Goal: Transaction & Acquisition: Purchase product/service

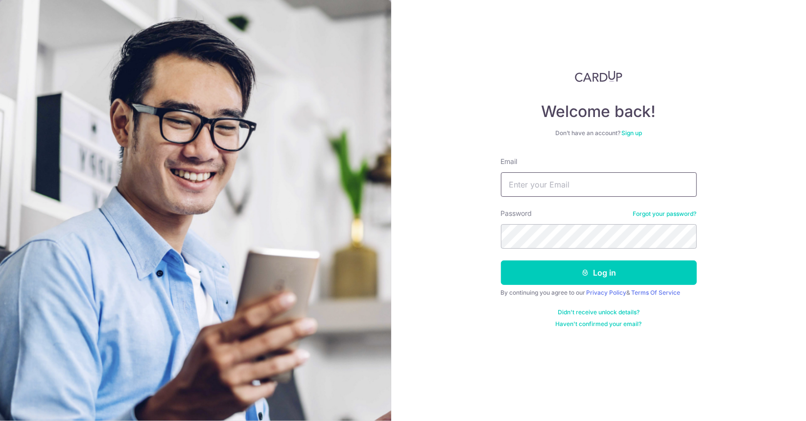
drag, startPoint x: 0, startPoint y: 0, endPoint x: 547, endPoint y: 196, distance: 580.8
click at [544, 185] on input "Email" at bounding box center [599, 184] width 196 height 24
type input "[EMAIL_ADDRESS][DOMAIN_NAME]"
click at [501, 261] on button "Log in" at bounding box center [599, 273] width 196 height 24
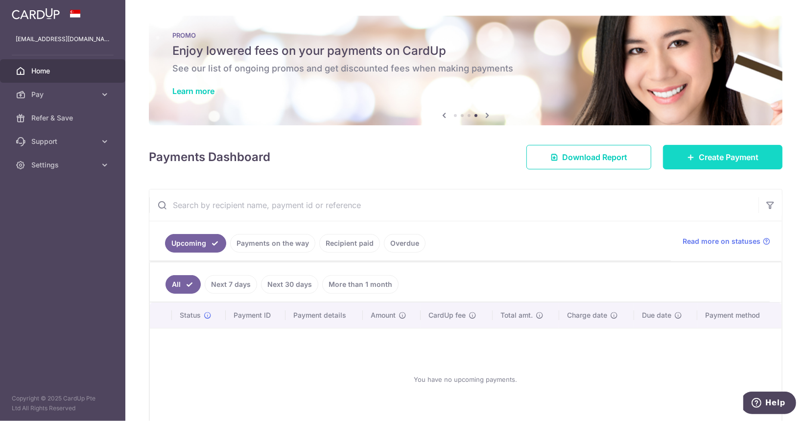
click at [679, 158] on link "Create Payment" at bounding box center [723, 157] width 120 height 24
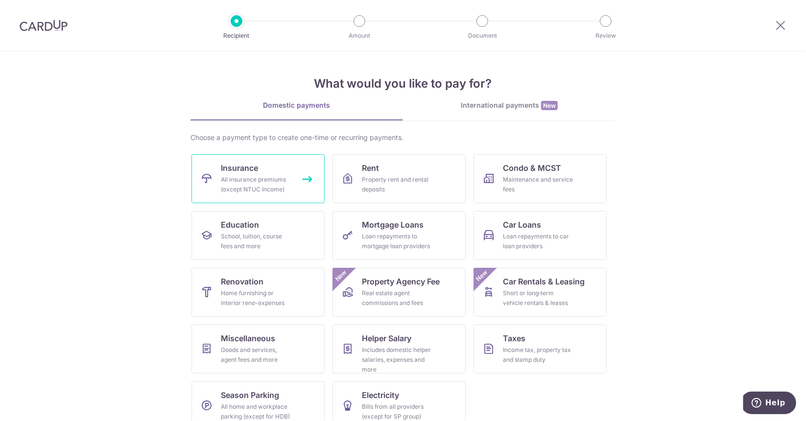
click at [241, 177] on div "All insurance premiums (except NTUC Income)" at bounding box center [256, 185] width 71 height 20
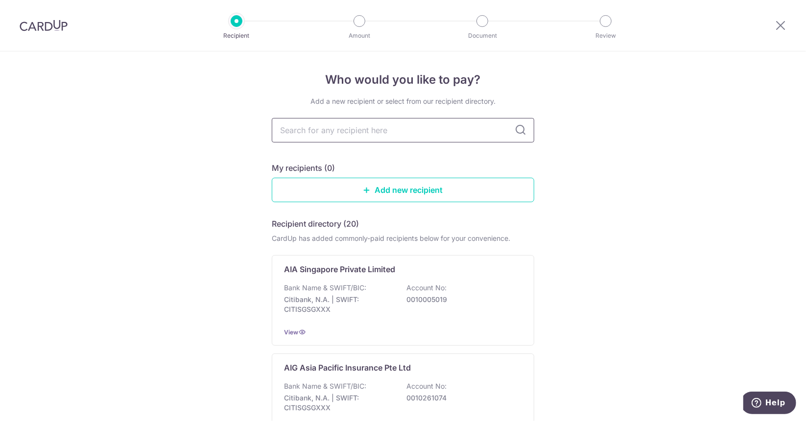
click at [381, 132] on input "text" at bounding box center [403, 130] width 263 height 24
type input "aia"
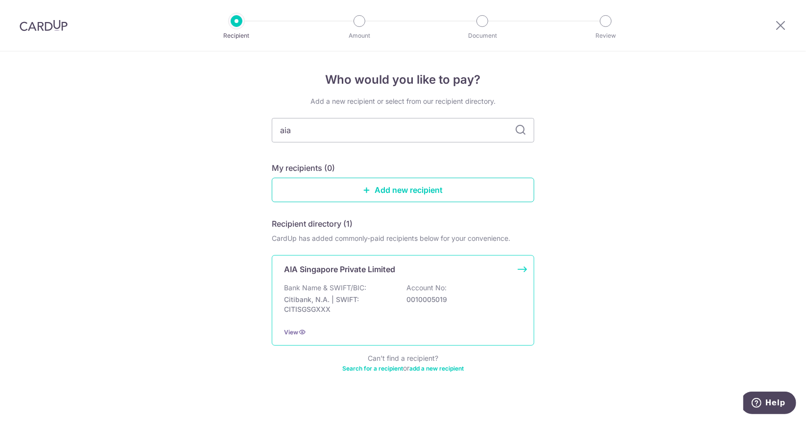
click at [405, 282] on div "AIA Singapore Private Limited Bank Name & SWIFT/BIC: Citibank, N.A. | SWIFT: CI…" at bounding box center [403, 300] width 263 height 91
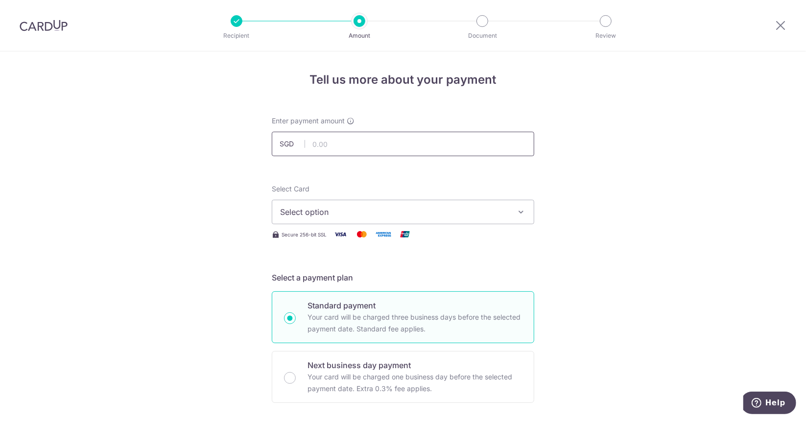
click at [358, 144] on input "text" at bounding box center [403, 144] width 263 height 24
paste input "239.12"
type input "239.12"
click at [358, 208] on span "Select option" at bounding box center [394, 212] width 228 height 12
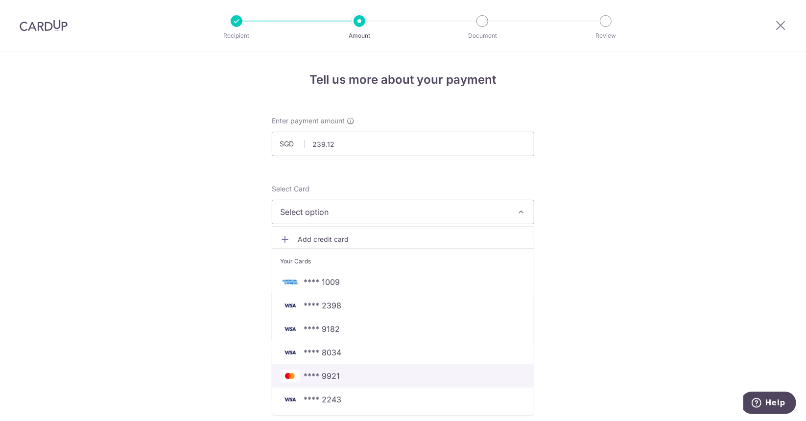
click at [359, 376] on span "**** 9921" at bounding box center [403, 376] width 246 height 12
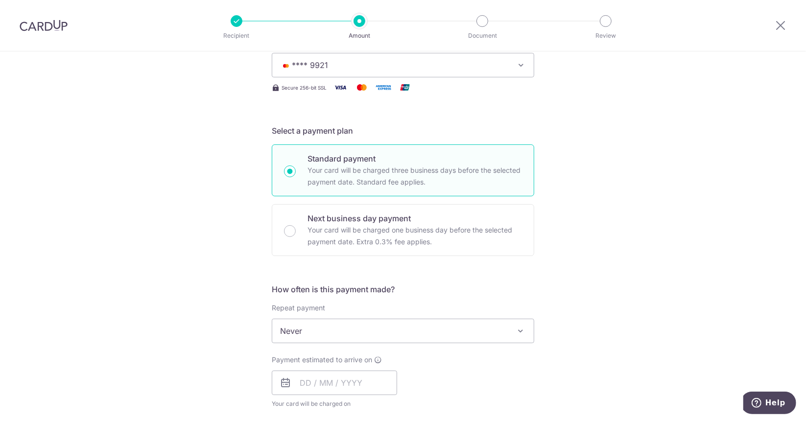
scroll to position [245, 0]
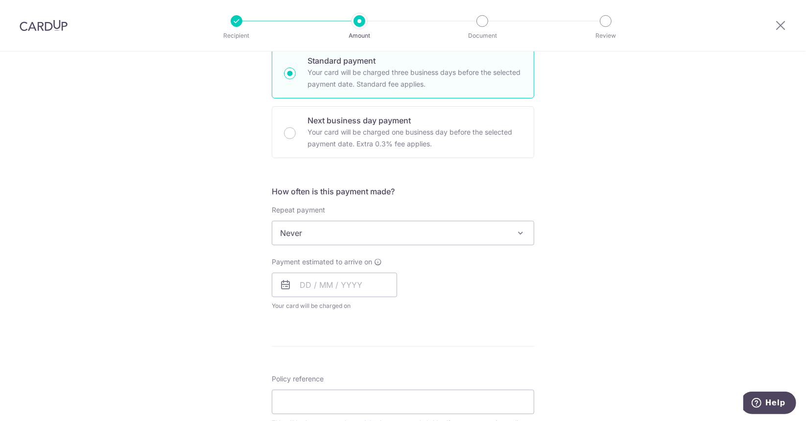
click at [339, 231] on span "Never" at bounding box center [403, 233] width 262 height 24
click at [310, 286] on input "text" at bounding box center [334, 285] width 125 height 24
drag, startPoint x: 370, startPoint y: 388, endPoint x: 443, endPoint y: 343, distance: 85.5
click at [370, 388] on link "14" at bounding box center [371, 394] width 16 height 16
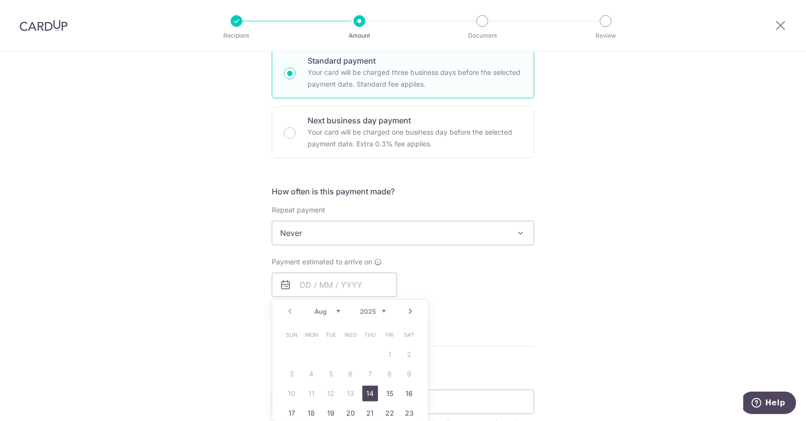
type input "14/08/2025"
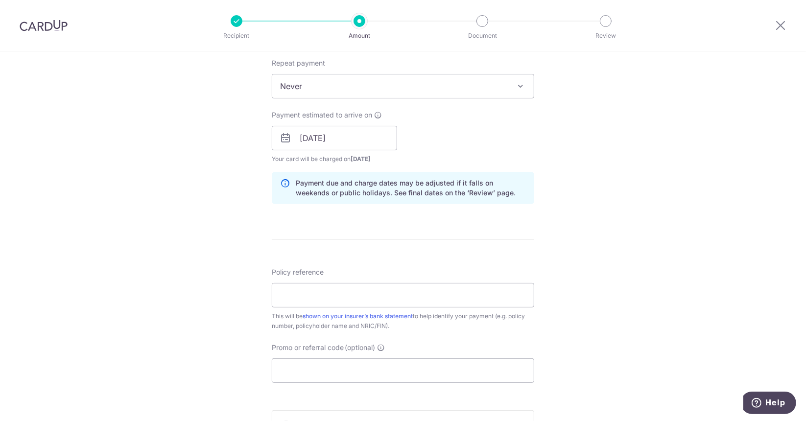
scroll to position [441, 0]
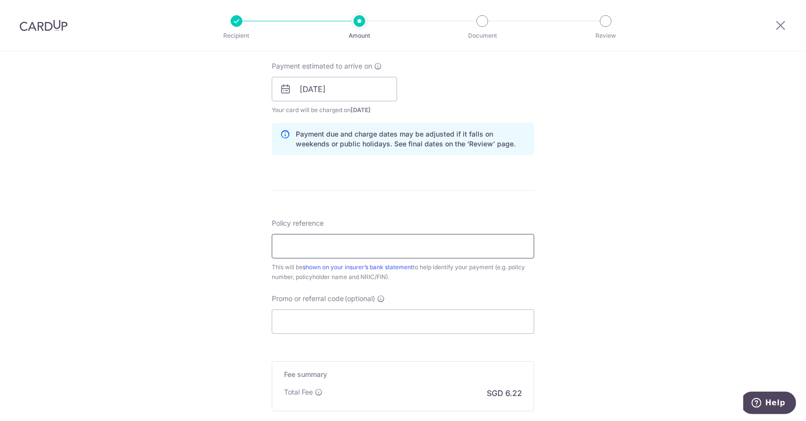
click at [375, 253] on input "Policy reference" at bounding box center [403, 246] width 263 height 24
paste input "P561852250"
click at [347, 323] on input "Promo or referral code (optional)" at bounding box center [403, 322] width 263 height 24
click at [362, 244] on input "P561852250" at bounding box center [403, 246] width 263 height 24
paste input "KAM YOU JIA ZACHARY"
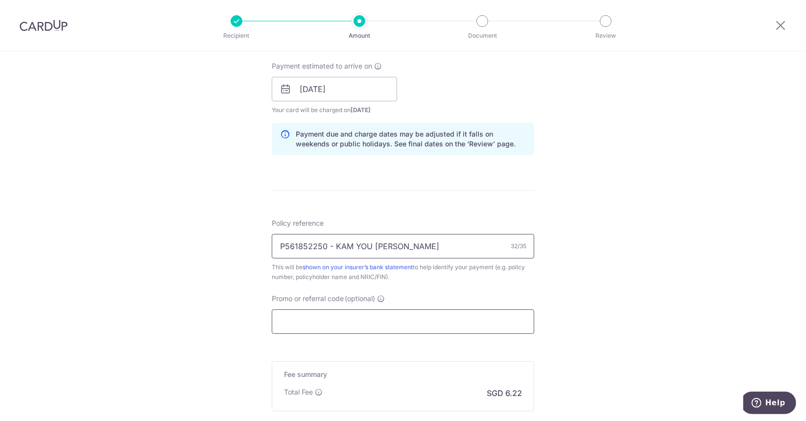
type input "P561852250 - KAM YOU [PERSON_NAME]"
click at [350, 323] on input "Promo or referral code (optional)" at bounding box center [403, 322] width 263 height 24
click at [393, 312] on input "Promo or referral code (optional)" at bounding box center [403, 322] width 263 height 24
paste input "3NEWR5"
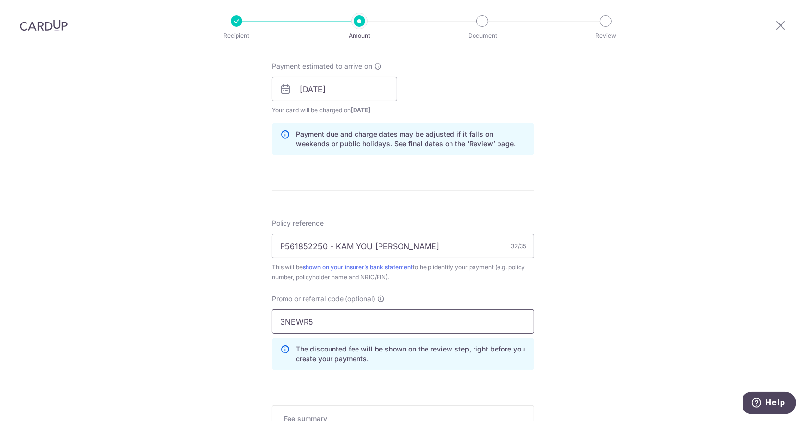
scroll to position [588, 0]
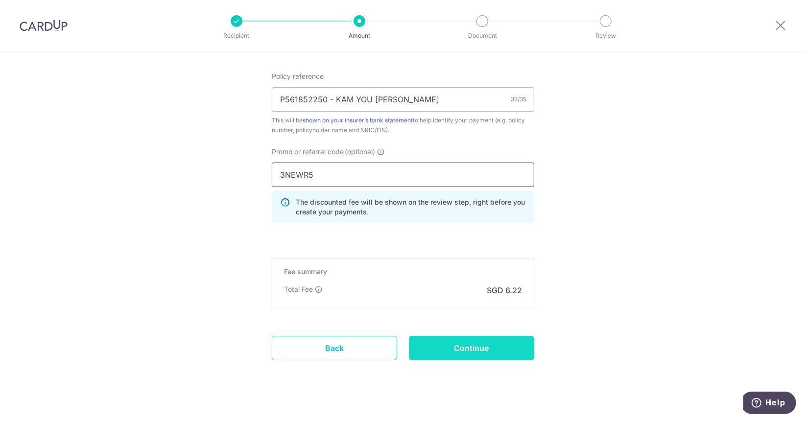
type input "3NEWR5"
click at [464, 343] on input "Continue" at bounding box center [471, 348] width 125 height 24
type input "Create Schedule"
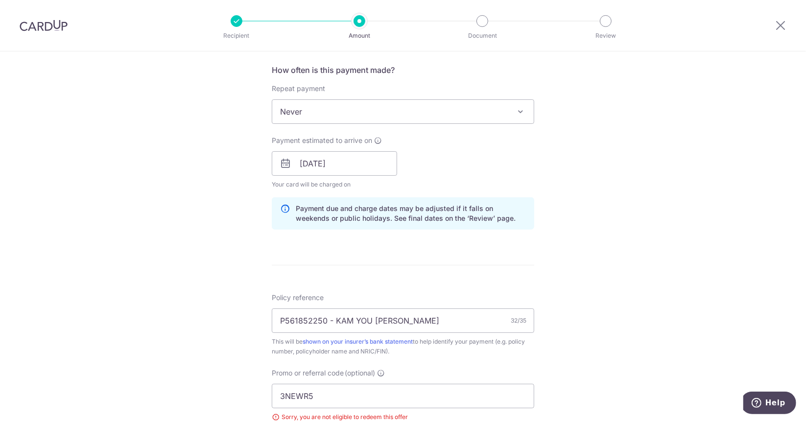
scroll to position [268, 0]
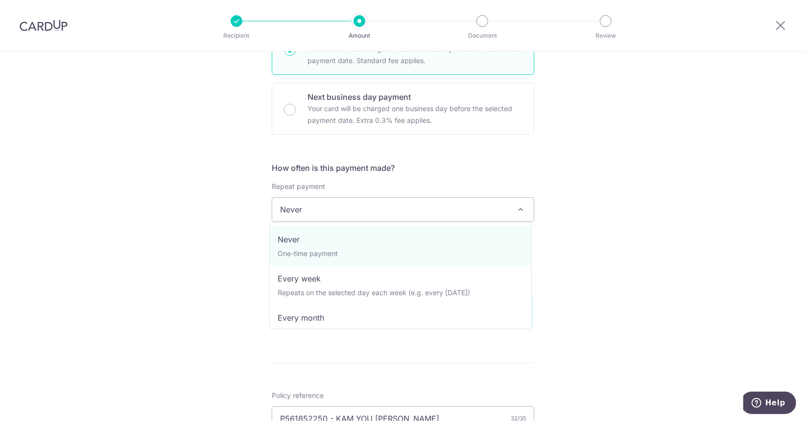
click at [428, 219] on span "Never" at bounding box center [403, 210] width 262 height 24
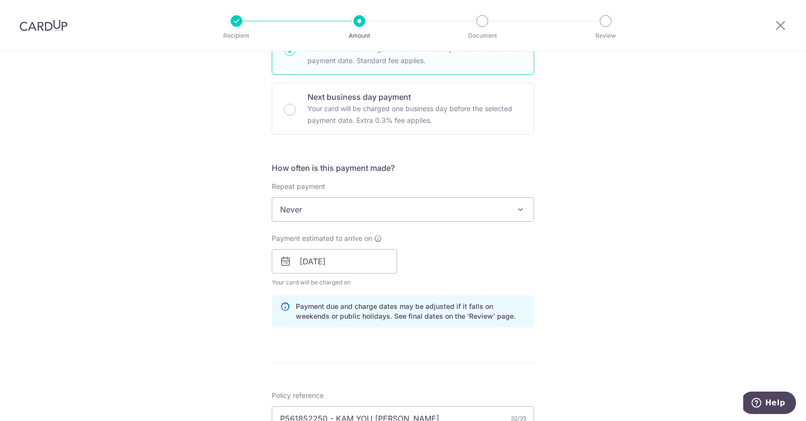
scroll to position [73, 0]
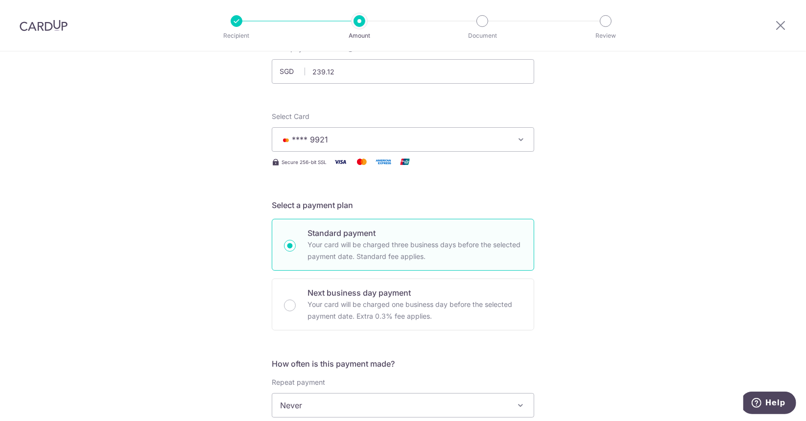
click at [455, 143] on span "**** 9921" at bounding box center [394, 140] width 228 height 12
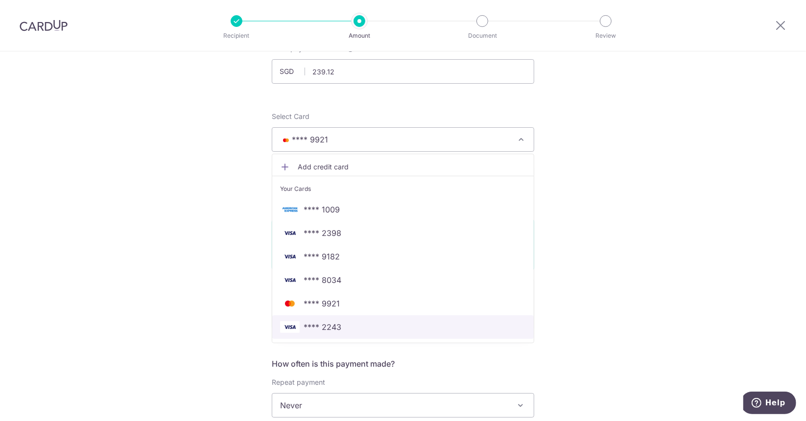
click at [327, 332] on span "**** 2243" at bounding box center [323, 327] width 38 height 12
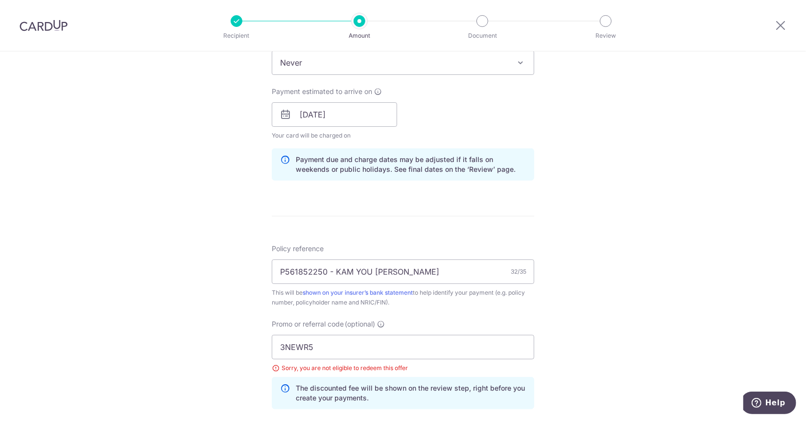
scroll to position [611, 0]
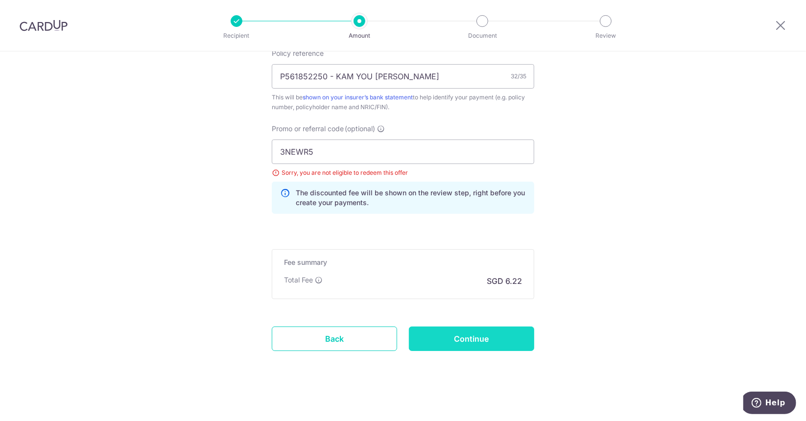
click at [458, 330] on input "Continue" at bounding box center [471, 339] width 125 height 24
type input "Update Schedule"
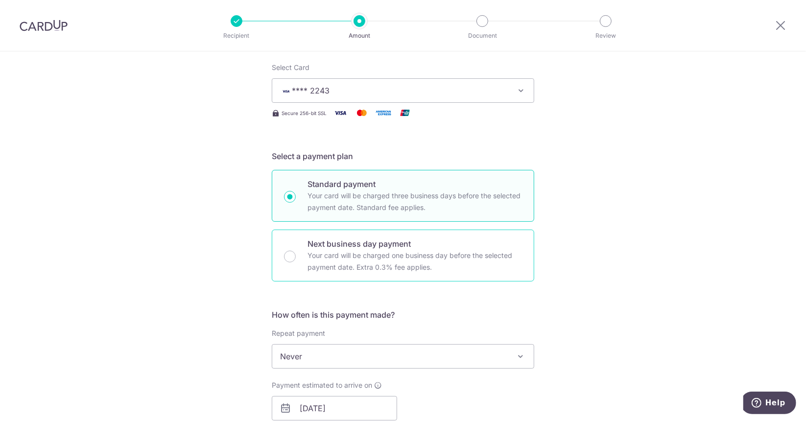
scroll to position [73, 0]
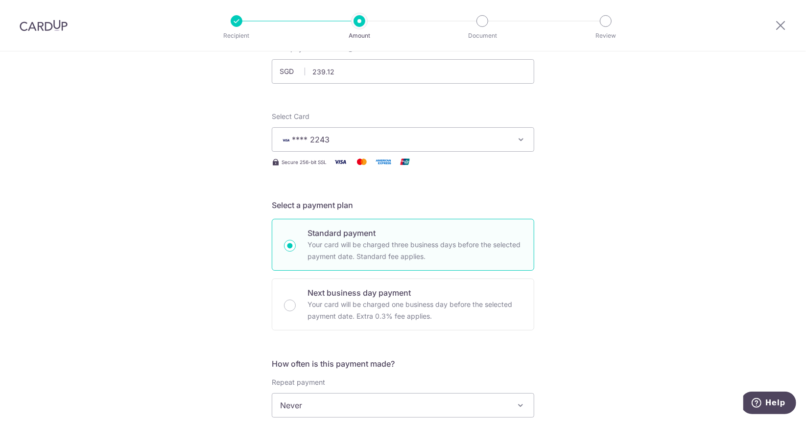
click at [426, 137] on span "**** 2243" at bounding box center [394, 140] width 228 height 12
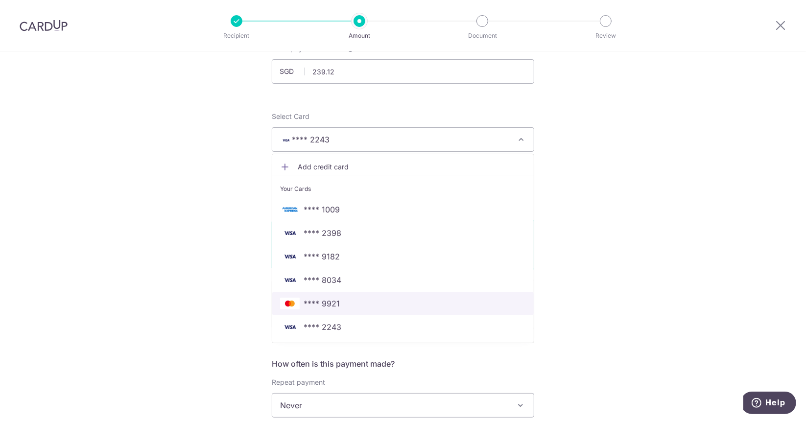
click at [325, 310] on link "**** 9921" at bounding box center [403, 304] width 262 height 24
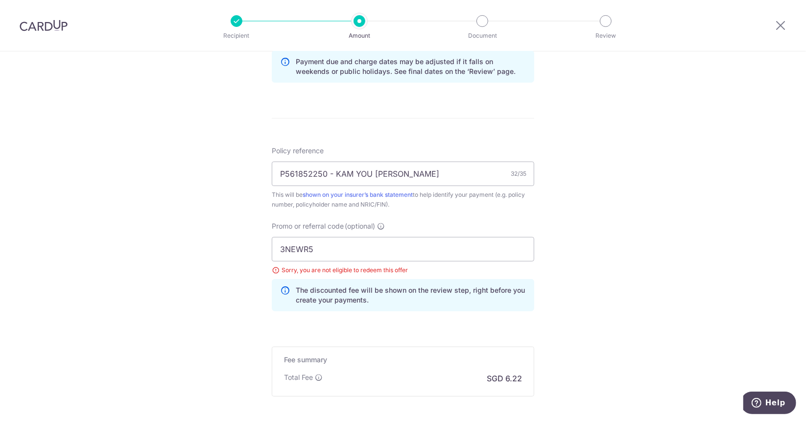
scroll to position [611, 0]
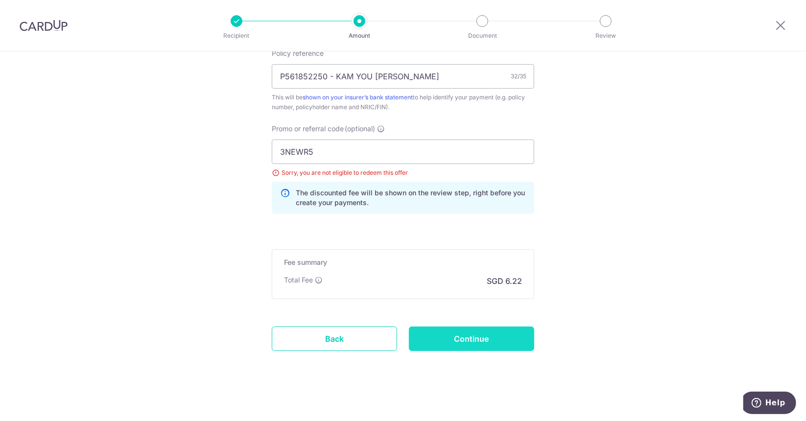
click at [458, 333] on input "Continue" at bounding box center [471, 339] width 125 height 24
type input "Update Schedule"
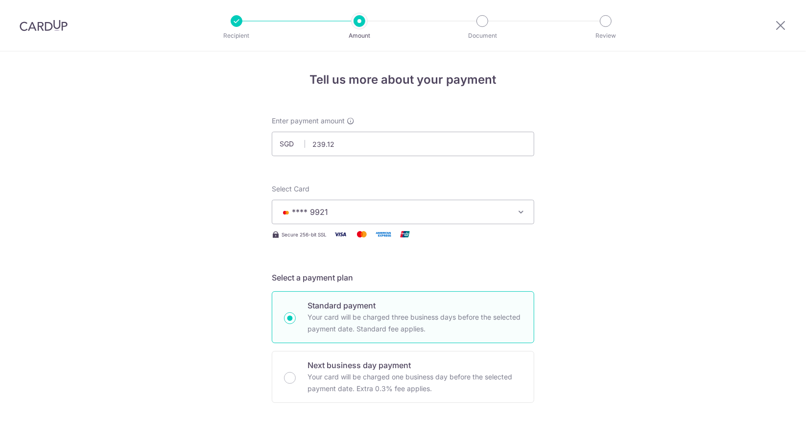
scroll to position [611, 0]
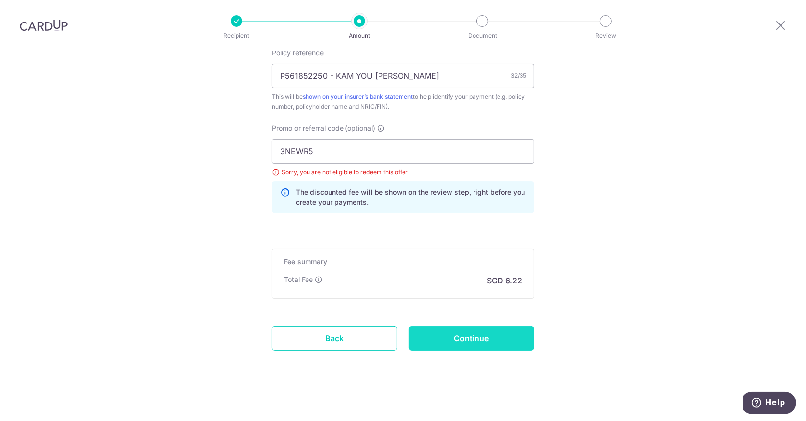
click at [468, 334] on input "Continue" at bounding box center [471, 338] width 125 height 24
type input "Update Schedule"
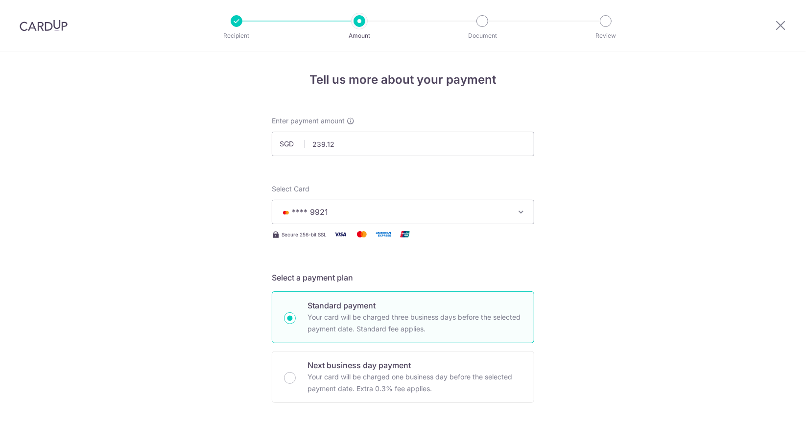
scroll to position [611, 0]
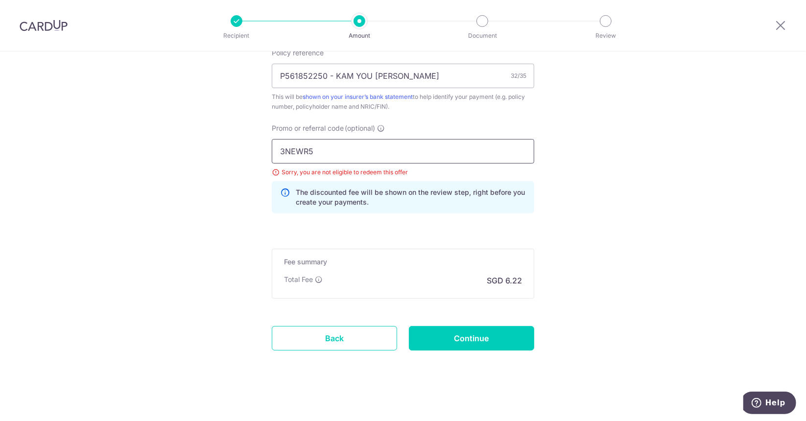
drag, startPoint x: 326, startPoint y: 150, endPoint x: 258, endPoint y: 147, distance: 68.2
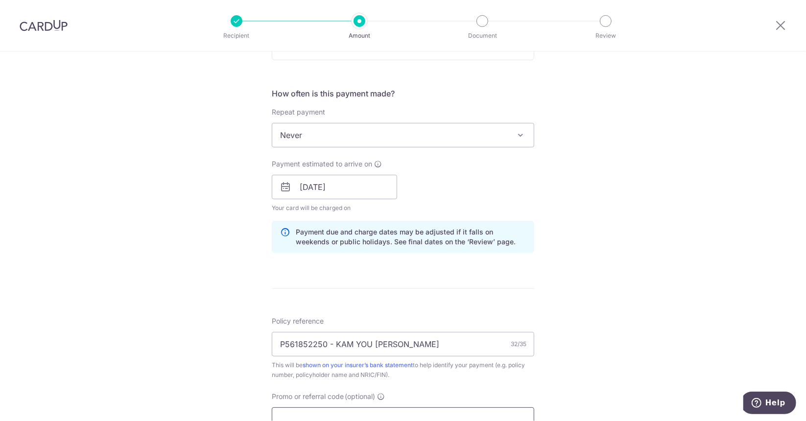
scroll to position [567, 0]
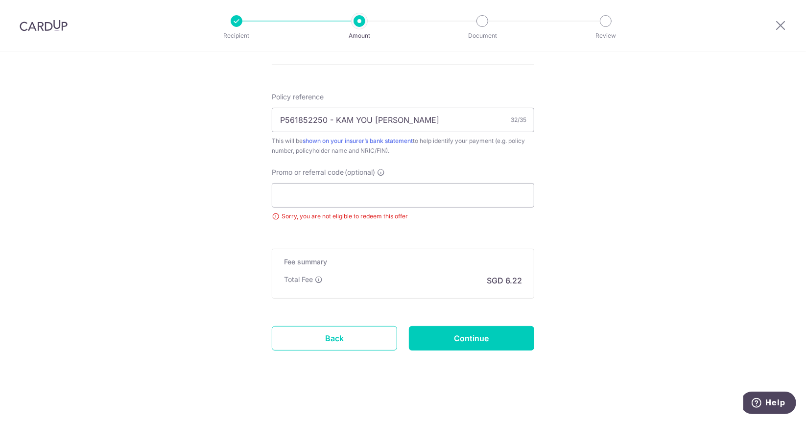
click at [467, 339] on input "Continue" at bounding box center [471, 338] width 125 height 24
type input "Update Schedule"
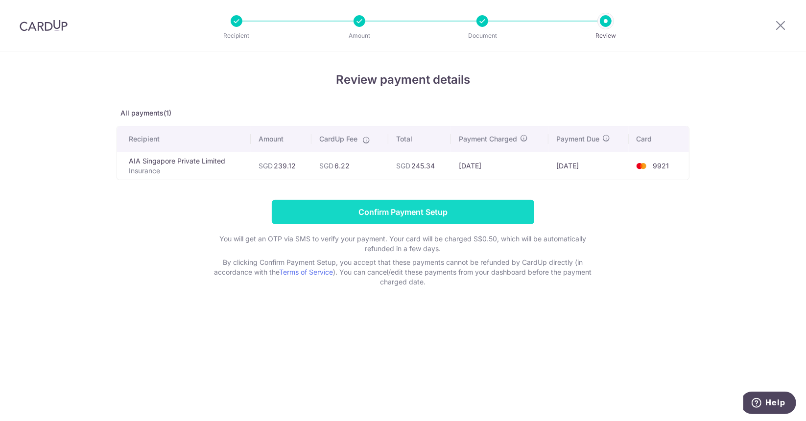
click at [417, 211] on input "Confirm Payment Setup" at bounding box center [403, 212] width 263 height 24
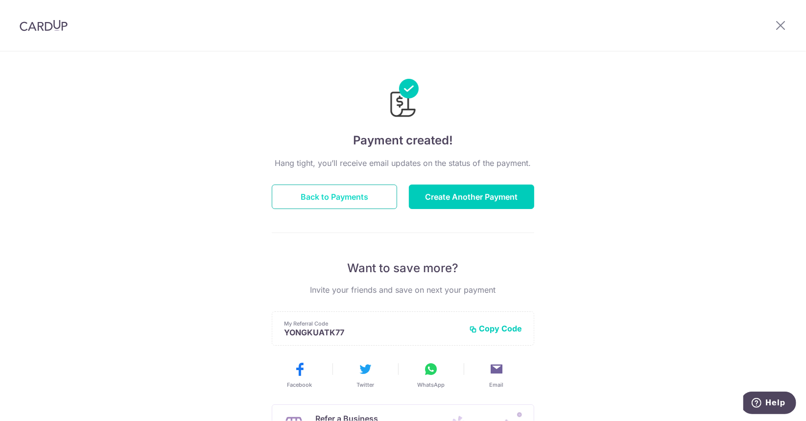
click at [353, 199] on button "Back to Payments" at bounding box center [334, 197] width 125 height 24
